Goal: Check status: Check status

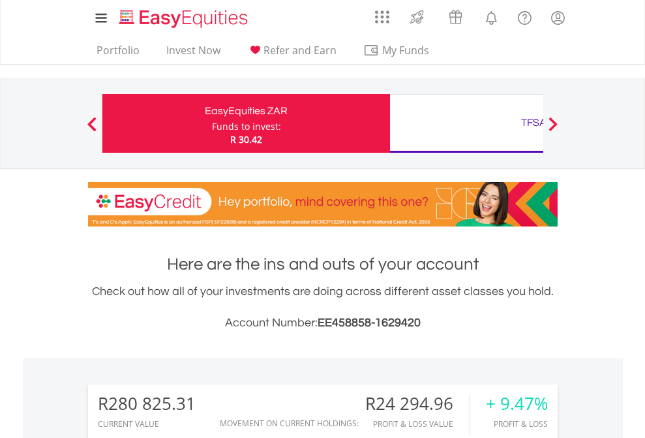
scroll to position [125, 205]
click at [212, 123] on div "Funds to invest:" at bounding box center [246, 126] width 69 height 13
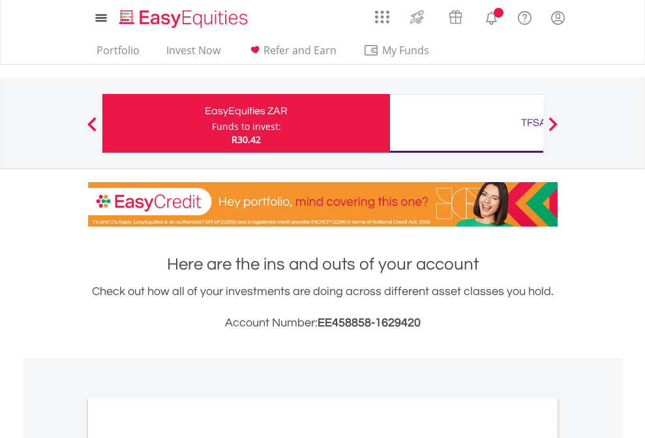
scroll to position [784, 0]
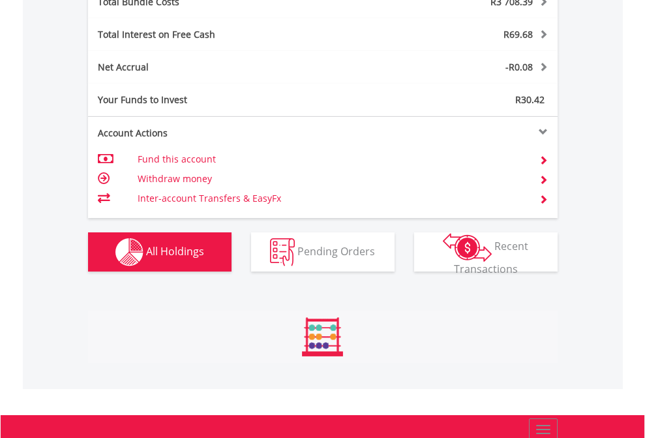
scroll to position [125, 205]
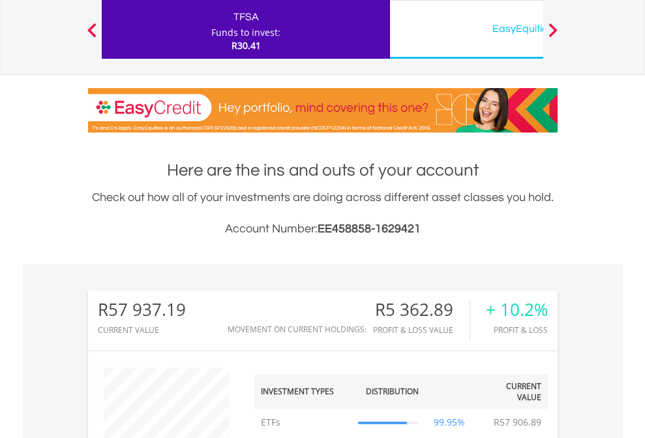
scroll to position [125, 205]
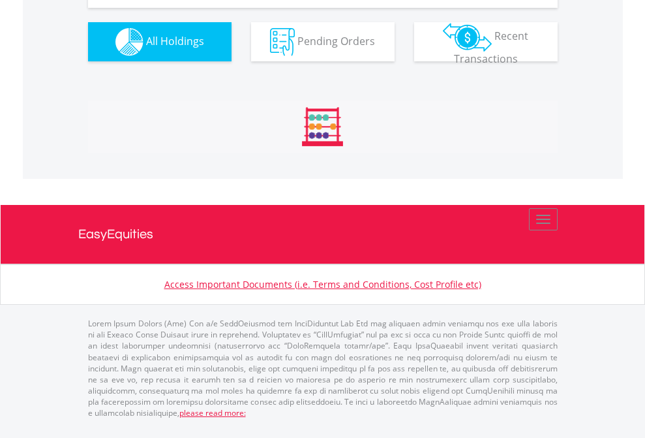
scroll to position [1477, 0]
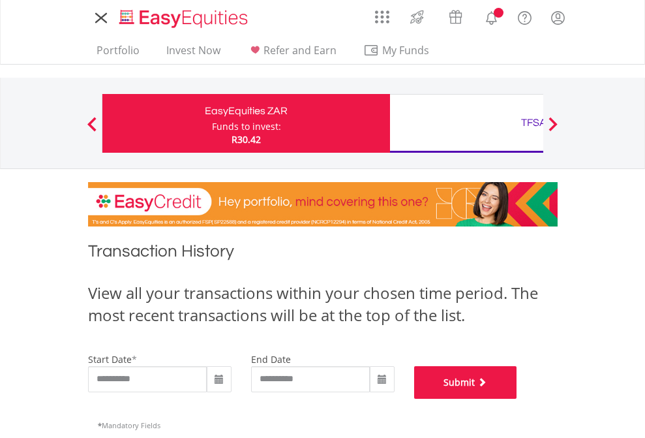
click at [517, 398] on button "Submit" at bounding box center [465, 382] width 103 height 33
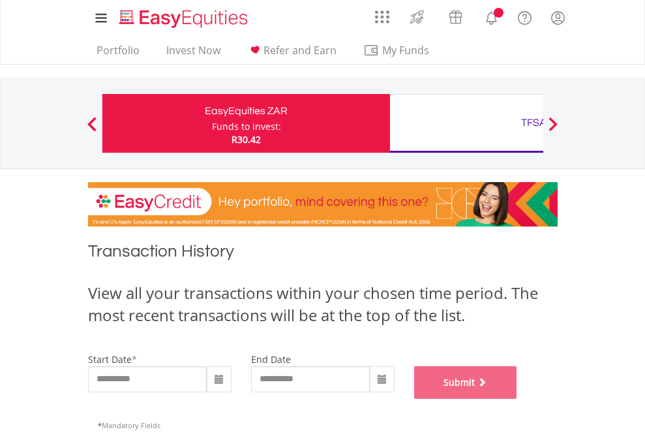
scroll to position [529, 0]
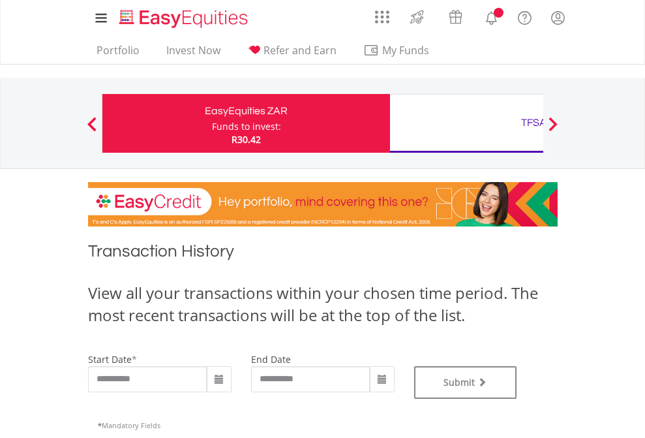
click at [466, 123] on div "TFSA" at bounding box center [534, 122] width 272 height 18
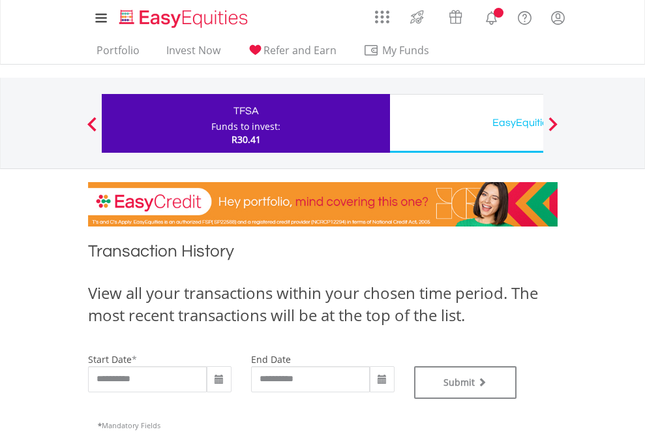
type input "**********"
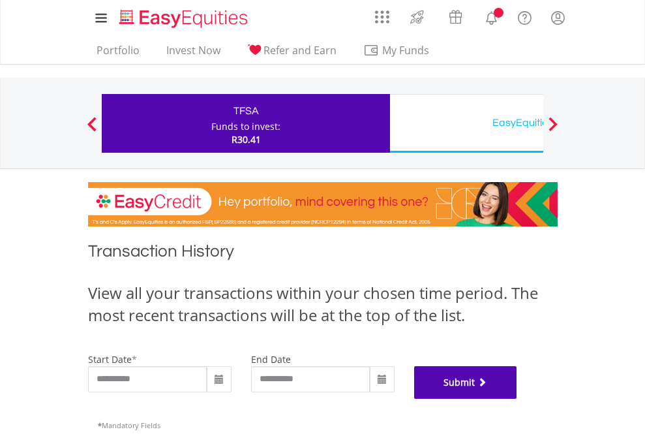
click at [517, 398] on button "Submit" at bounding box center [465, 382] width 103 height 33
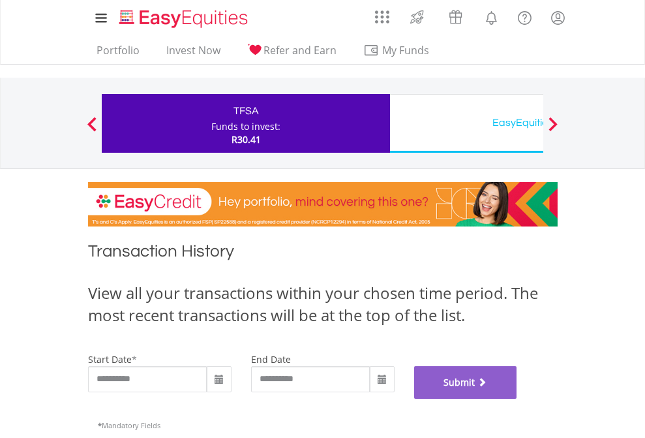
scroll to position [529, 0]
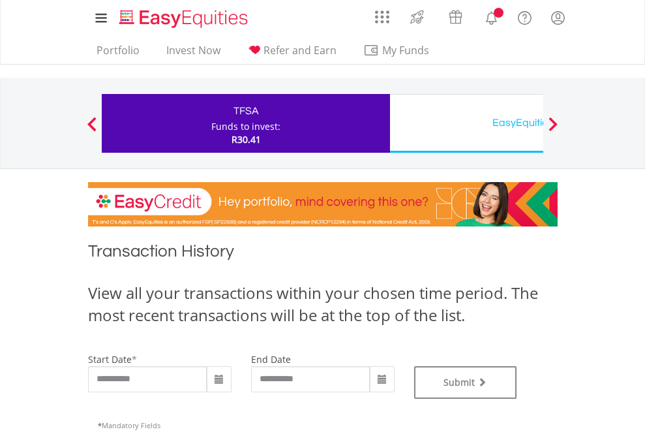
click at [466, 123] on div "EasyEquities USD" at bounding box center [534, 122] width 272 height 18
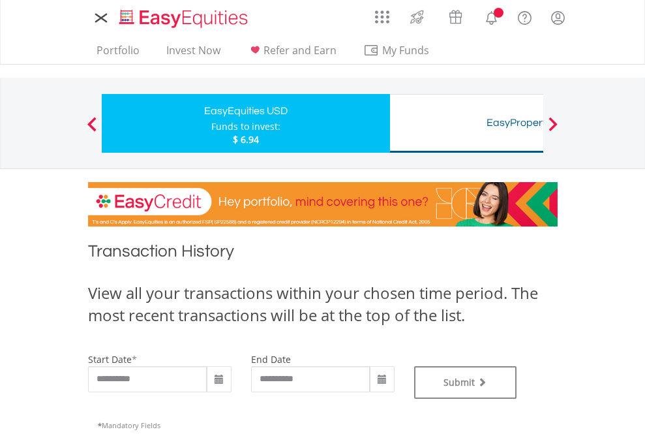
type input "**********"
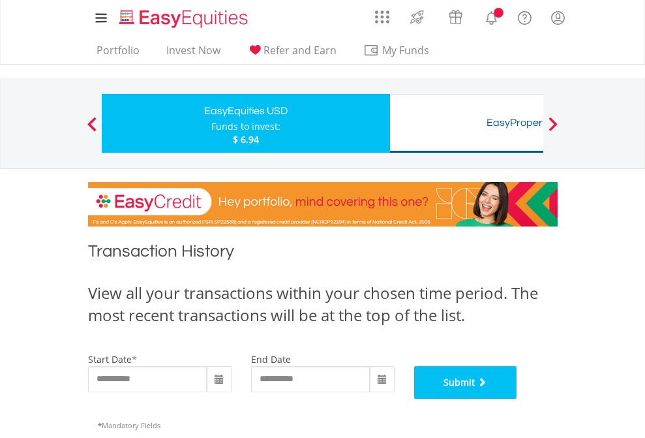
click at [517, 398] on button "Submit" at bounding box center [465, 382] width 103 height 33
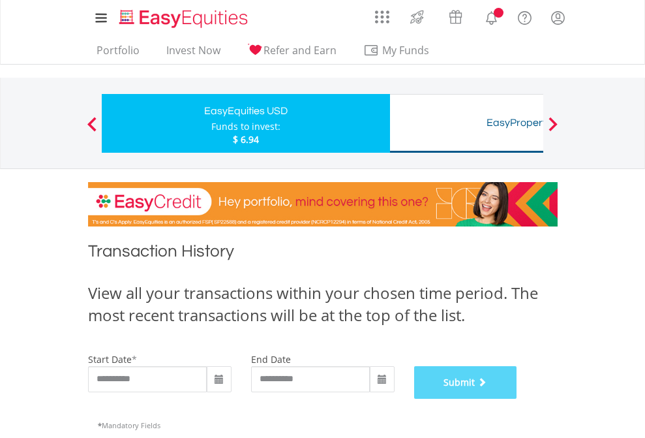
scroll to position [529, 0]
